Goal: Register for event/course

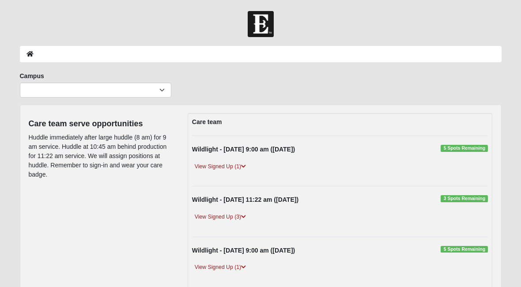
click at [237, 163] on link "View Signed Up (1)" at bounding box center [220, 166] width 57 height 9
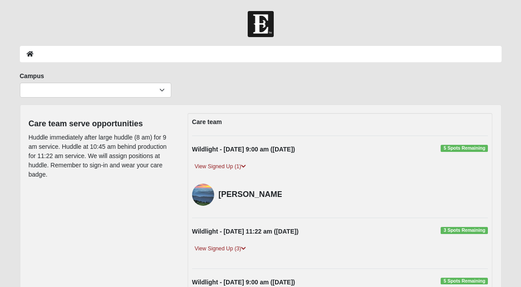
click at [241, 244] on link "View Signed Up (3)" at bounding box center [220, 248] width 57 height 9
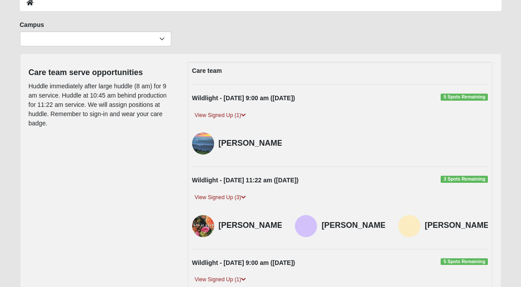
scroll to position [51, 0]
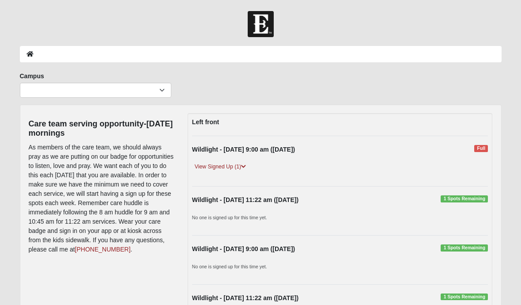
click at [237, 166] on link "View Signed Up (1)" at bounding box center [220, 166] width 57 height 9
